Goal: Transaction & Acquisition: Purchase product/service

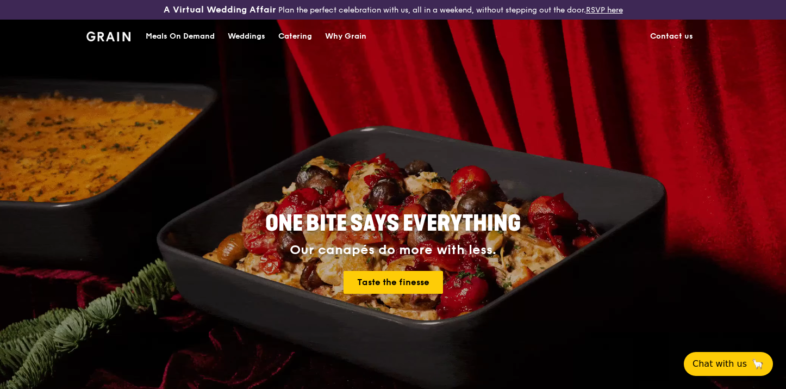
click at [298, 36] on div "Catering" at bounding box center [295, 36] width 34 height 33
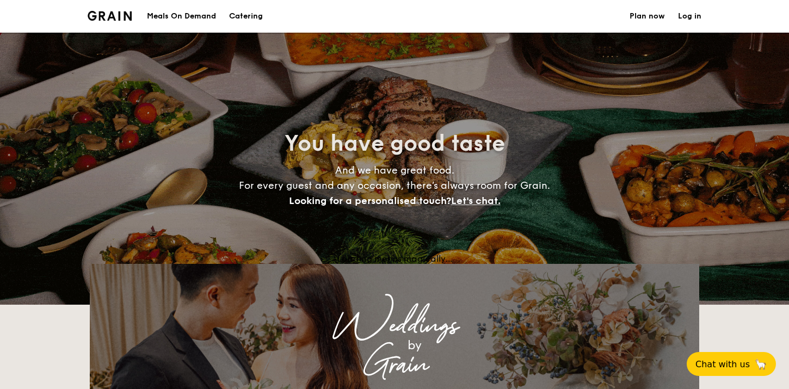
select select
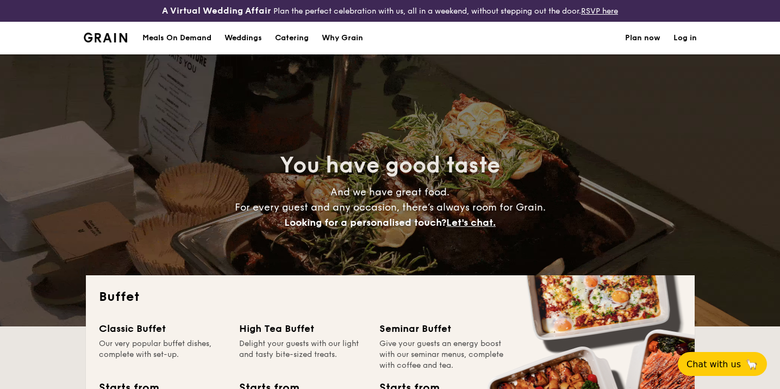
click at [192, 34] on div "Meals On Demand" at bounding box center [176, 38] width 69 height 33
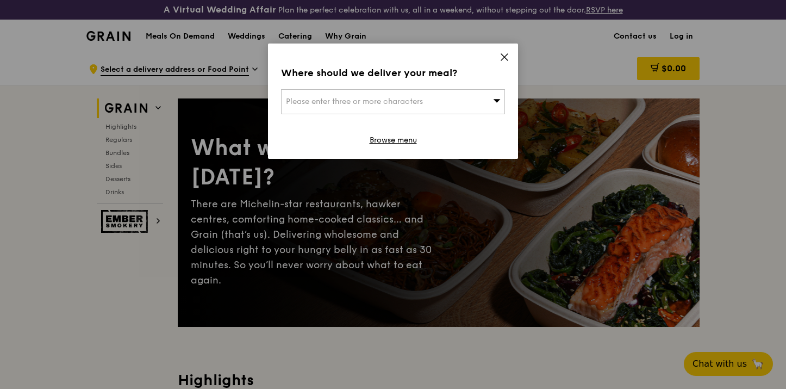
click at [506, 57] on icon at bounding box center [505, 57] width 10 height 10
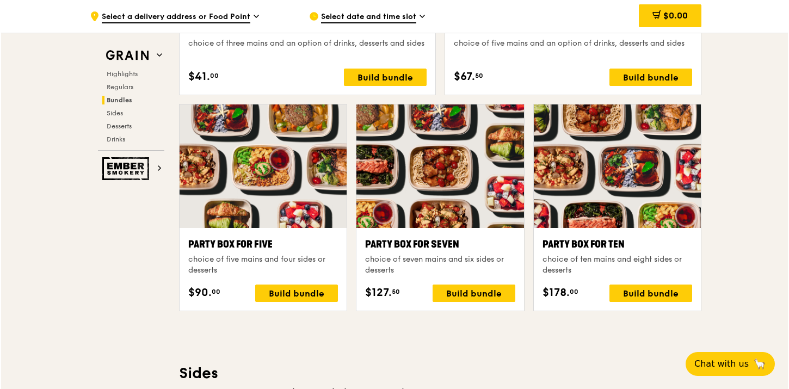
scroll to position [2145, 0]
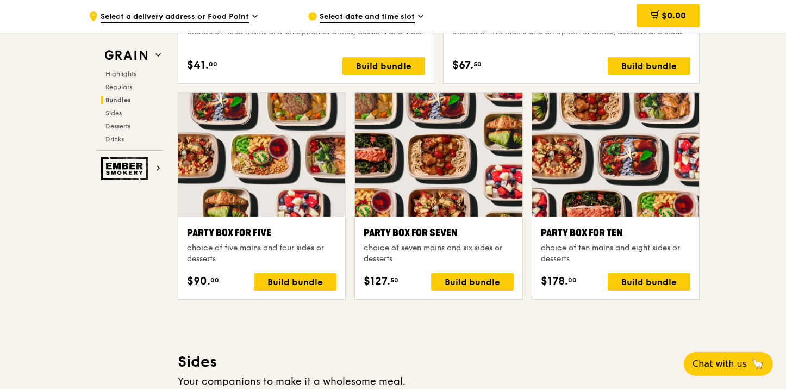
click at [617, 243] on div "choice of ten mains and eight sides or desserts" at bounding box center [616, 254] width 150 height 22
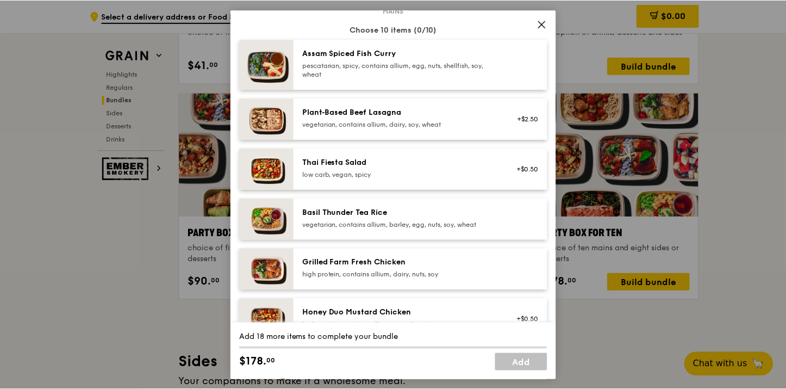
scroll to position [92, 0]
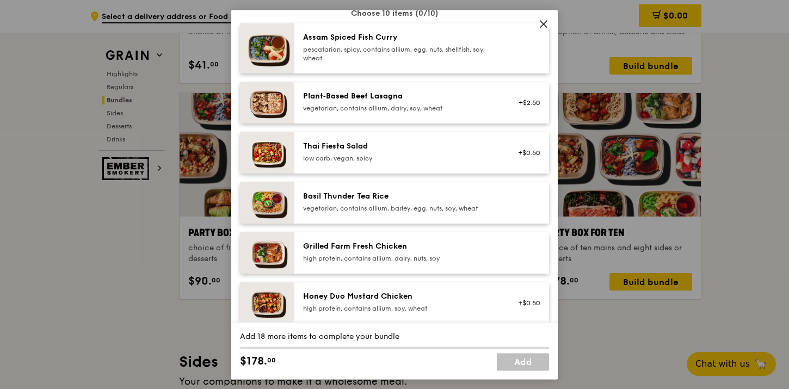
click at [543, 26] on icon at bounding box center [543, 24] width 10 height 10
